Goal: Ask a question

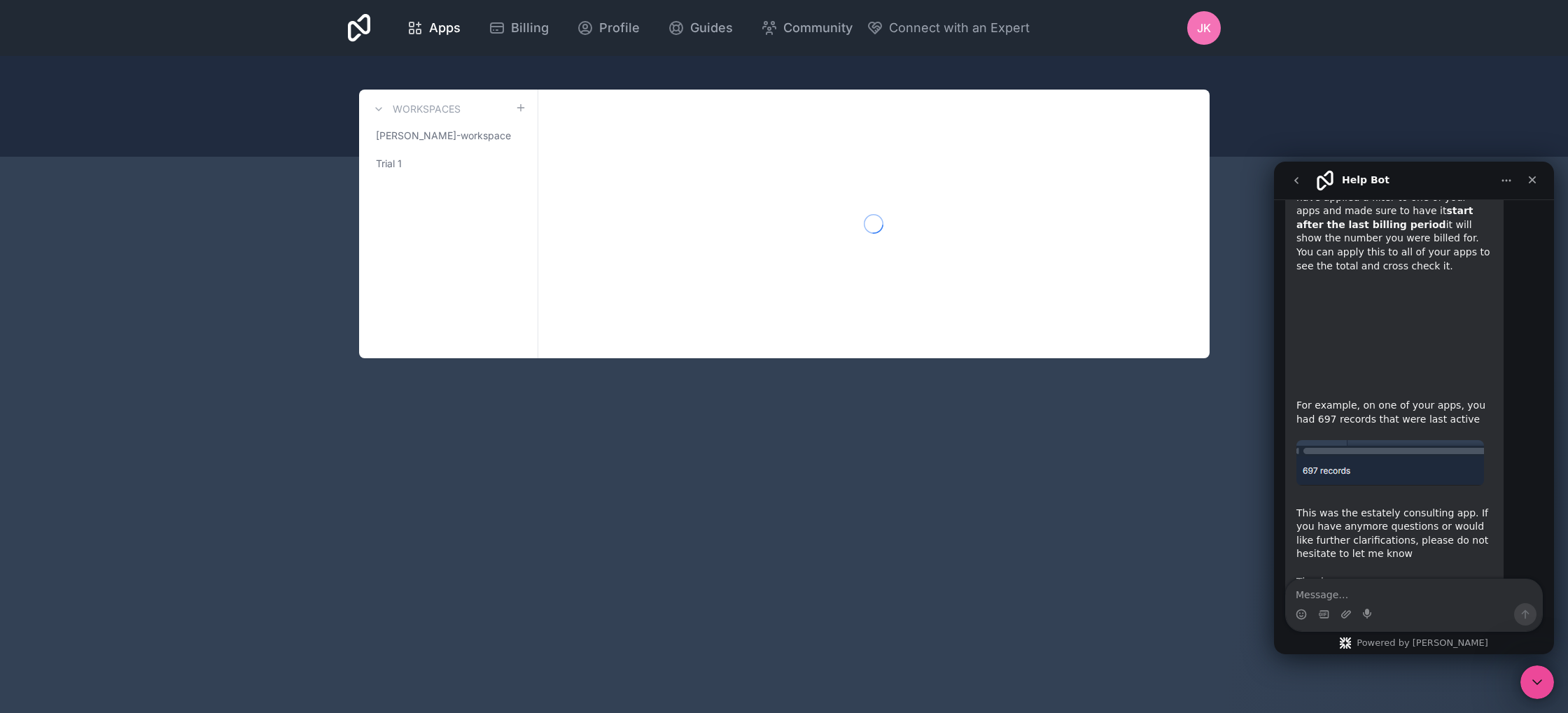
scroll to position [3615, 0]
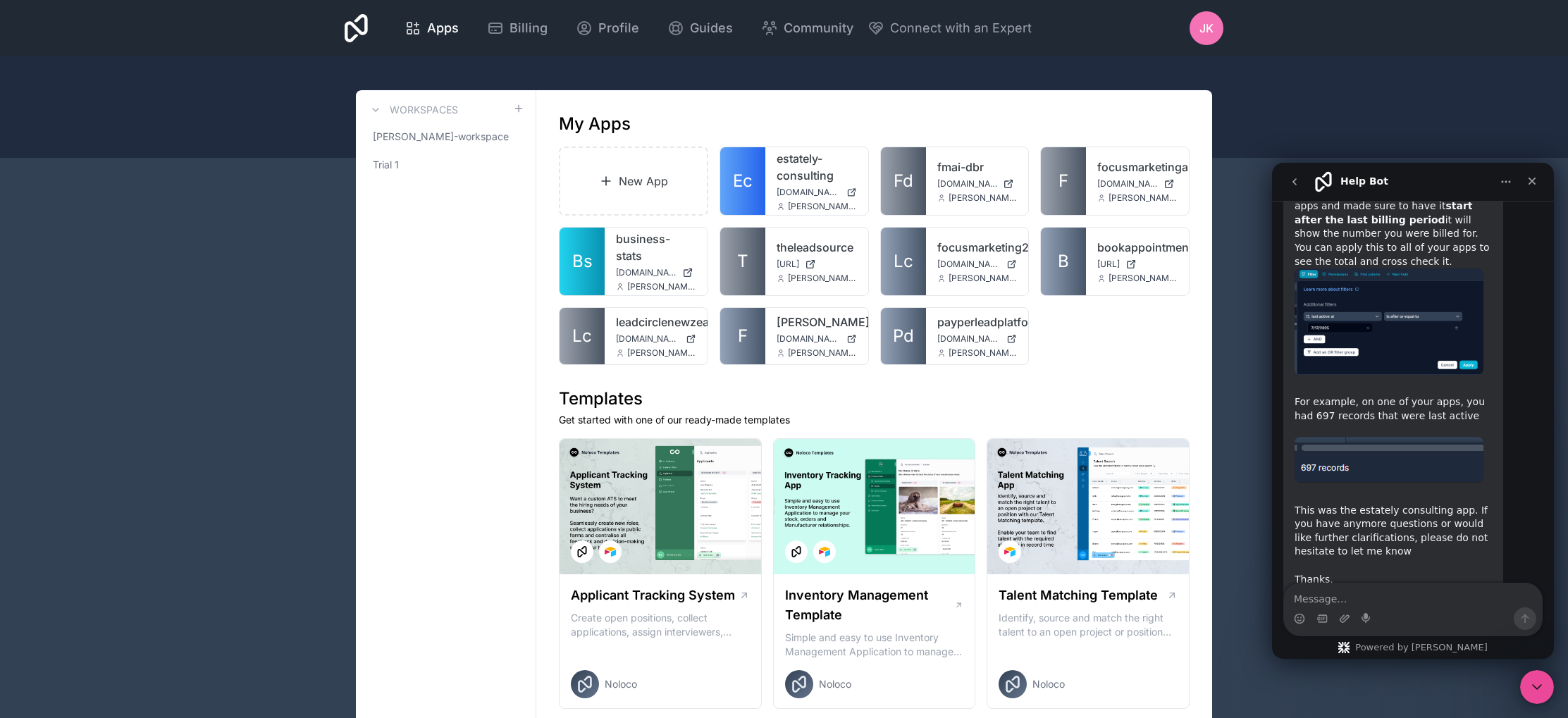
drag, startPoint x: 1385, startPoint y: 494, endPoint x: 1389, endPoint y: 512, distance: 18.4
drag, startPoint x: 1395, startPoint y: 495, endPoint x: 1400, endPoint y: 517, distance: 22.6
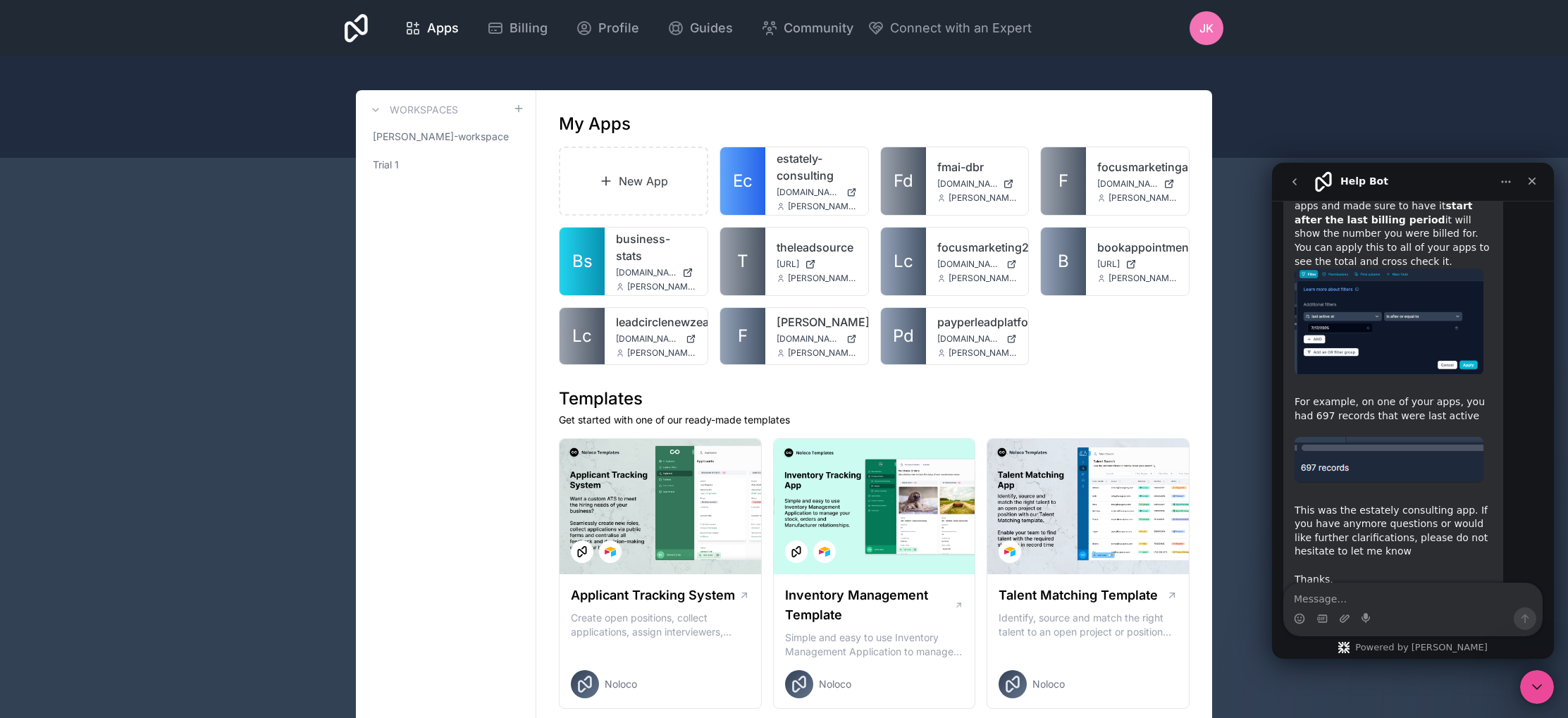
drag, startPoint x: 1407, startPoint y: 503, endPoint x: 1414, endPoint y: 529, distance: 26.9
click at [906, 254] on span "Lc" at bounding box center [904, 262] width 20 height 23
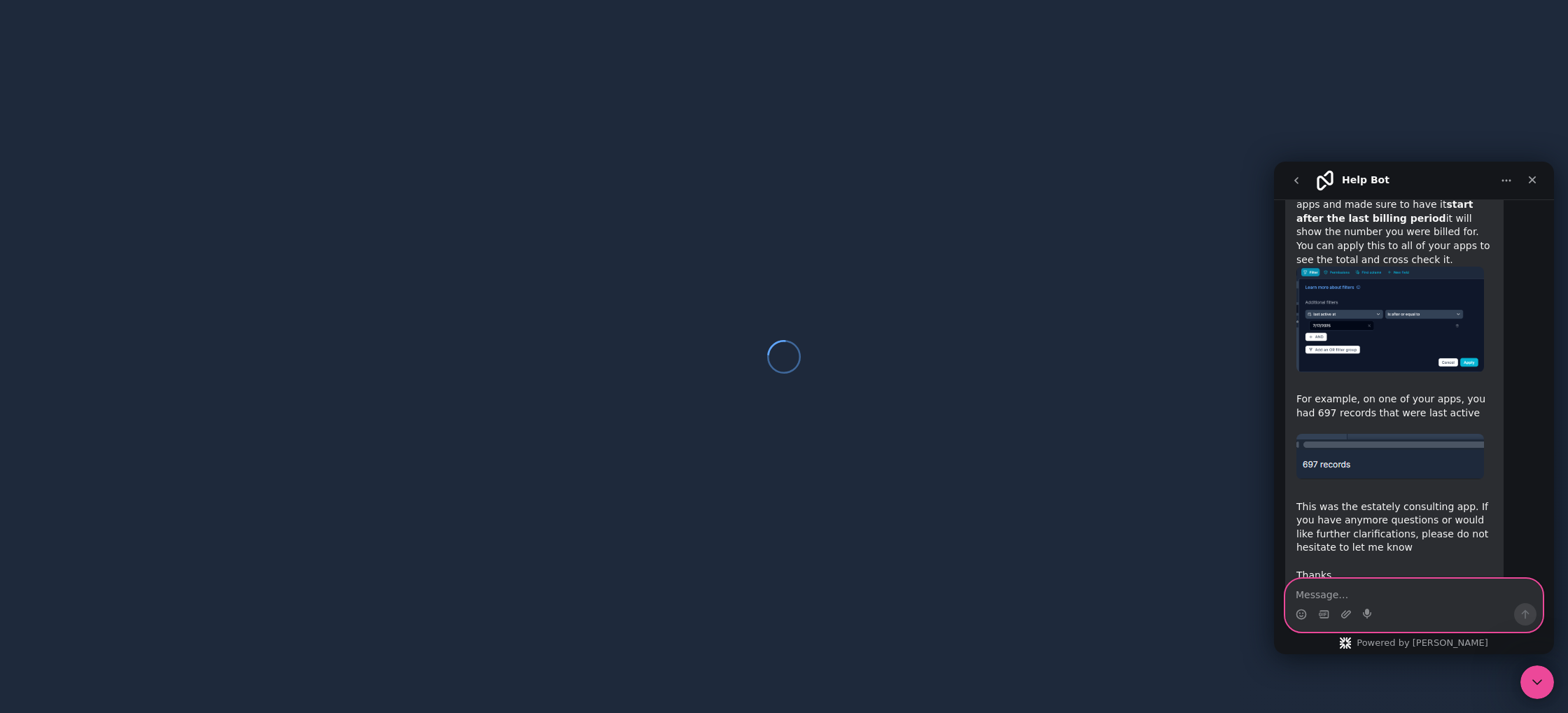
click at [1410, 597] on textarea "Message…" at bounding box center [1414, 591] width 256 height 24
type textarea "Great, it'"
